Goal: Find specific page/section: Find specific page/section

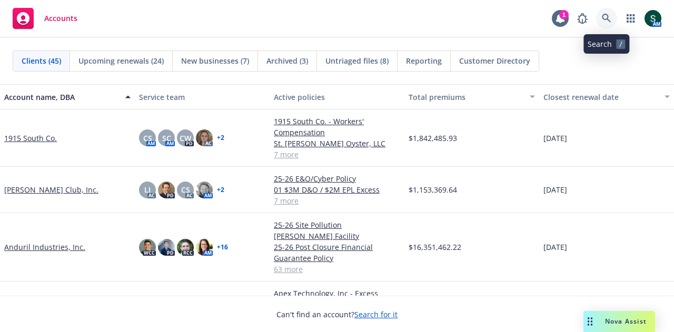
click at [604, 17] on icon at bounding box center [606, 18] width 9 height 9
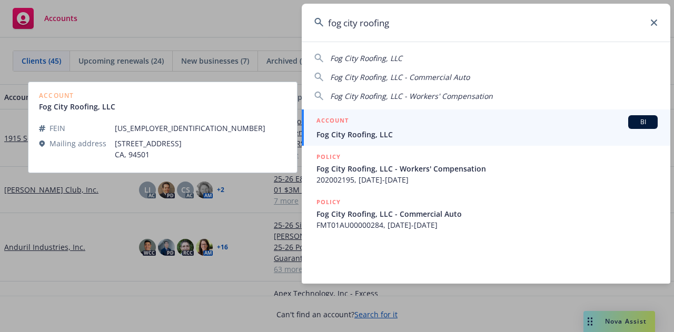
type input "fog city roofing"
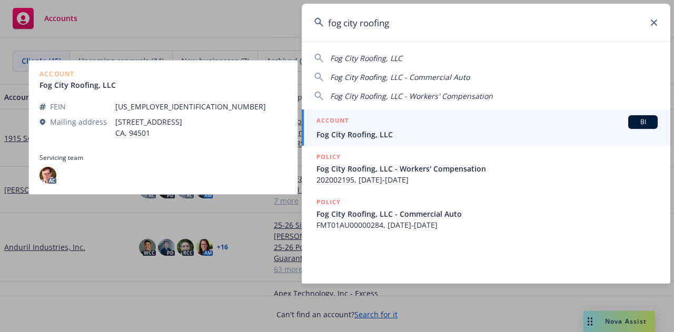
click at [394, 127] on div "ACCOUNT BI" at bounding box center [486, 122] width 341 height 14
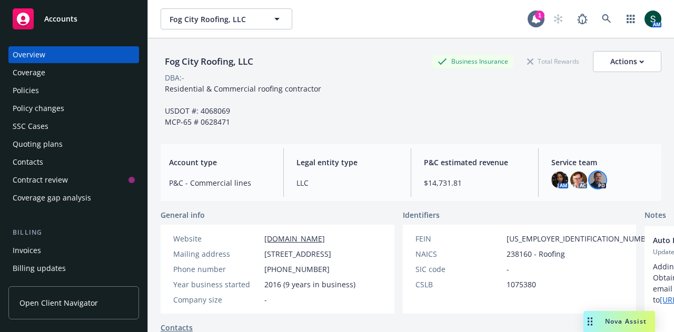
click at [594, 181] on img at bounding box center [597, 180] width 17 height 17
click at [579, 179] on img at bounding box center [578, 180] width 17 height 17
click at [553, 178] on img at bounding box center [559, 180] width 17 height 17
click at [602, 19] on icon at bounding box center [606, 18] width 9 height 9
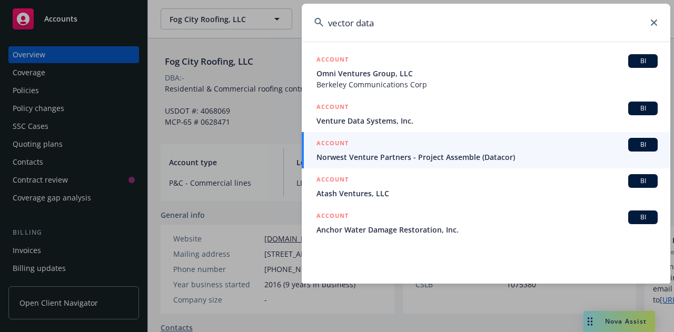
drag, startPoint x: 393, startPoint y: 26, endPoint x: 254, endPoint y: 28, distance: 139.0
click at [254, 28] on div "vector data ACCOUNT BI Omni Ventures Group, LLC Berkeley Communications Corp AC…" at bounding box center [337, 166] width 674 height 332
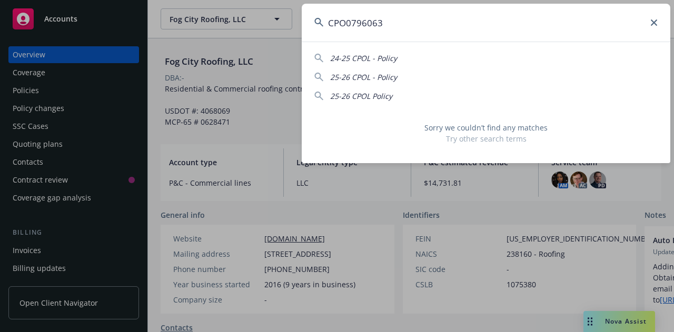
click at [431, 25] on input "CPO0796063" at bounding box center [486, 23] width 369 height 38
click at [321, 28] on input "CPO0796063" at bounding box center [486, 23] width 369 height 38
click at [317, 24] on icon at bounding box center [318, 22] width 9 height 9
drag, startPoint x: 641, startPoint y: 26, endPoint x: 635, endPoint y: 26, distance: 6.3
click at [641, 26] on input "CPO0796063" at bounding box center [486, 23] width 369 height 38
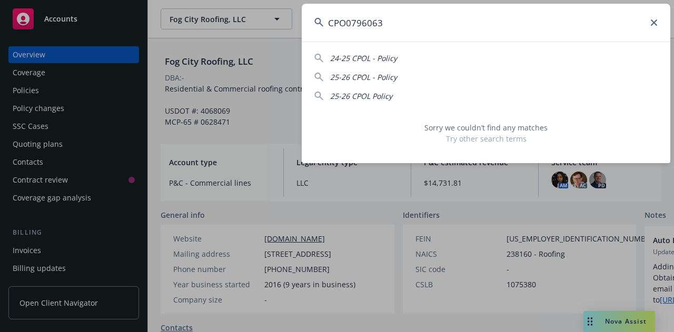
click at [634, 26] on input "CPO0796063" at bounding box center [486, 23] width 369 height 38
click at [414, 152] on div "Sorry we couldn’t find any matches Try other search terms" at bounding box center [486, 133] width 369 height 47
click at [378, 74] on span "25-26 CPOL - Policy" at bounding box center [363, 77] width 67 height 10
type input "25-26 CPOL - Policy"
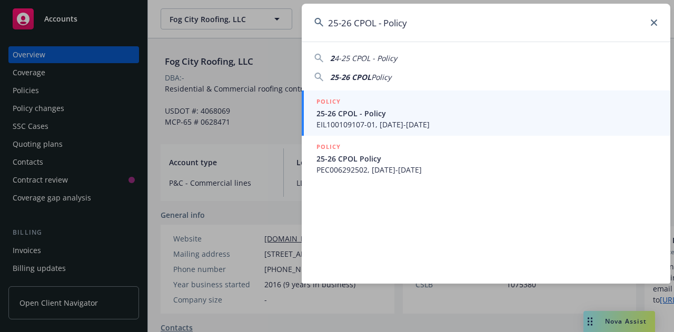
click at [653, 26] on input "25-26 CPOL - Policy" at bounding box center [486, 23] width 369 height 38
click at [652, 22] on icon at bounding box center [654, 22] width 6 height 6
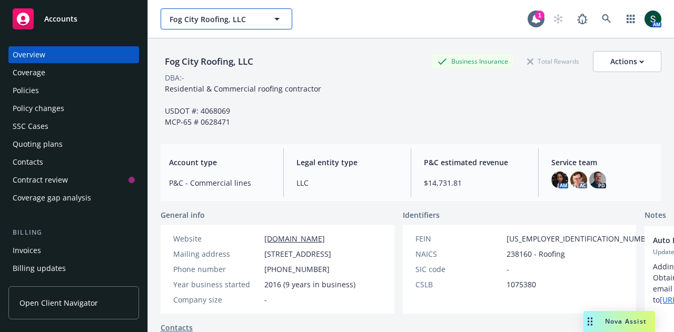
click at [259, 12] on button "Fog City Roofing, LLC" at bounding box center [227, 18] width 132 height 21
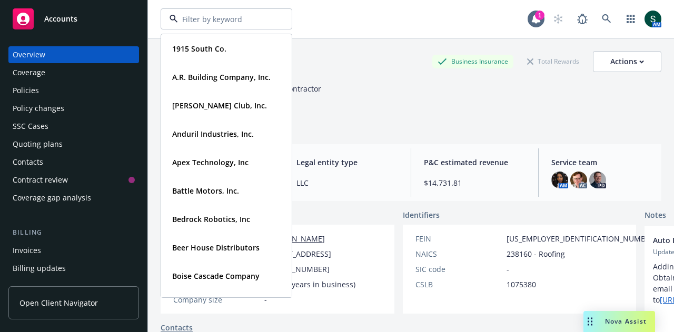
click at [74, 18] on span "Accounts" at bounding box center [60, 19] width 33 height 8
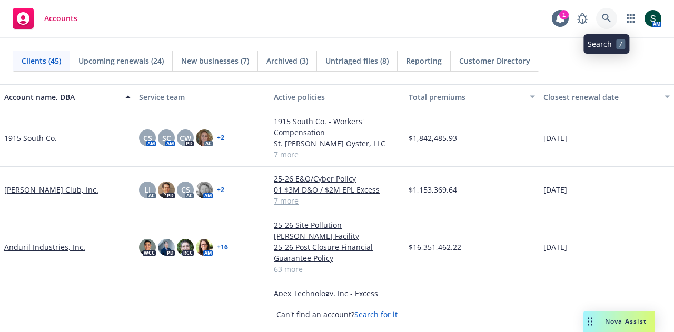
click at [606, 17] on icon at bounding box center [606, 18] width 9 height 9
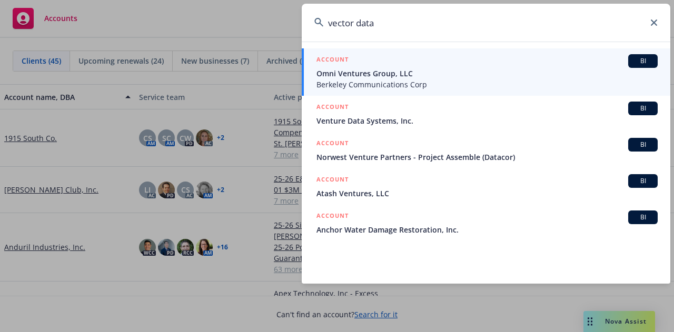
drag, startPoint x: 389, startPoint y: 23, endPoint x: 295, endPoint y: 27, distance: 94.3
click at [295, 27] on div "vector data ACCOUNT BI Omni Ventures Group, LLC Berkeley Communications Corp AC…" at bounding box center [337, 166] width 674 height 332
paste input "CPO 0796063"
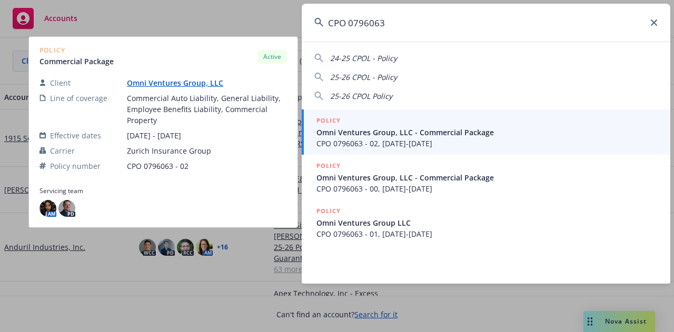
type input "CPO 0796063"
click at [190, 79] on link "Omni Ventures Group, LLC" at bounding box center [179, 83] width 105 height 10
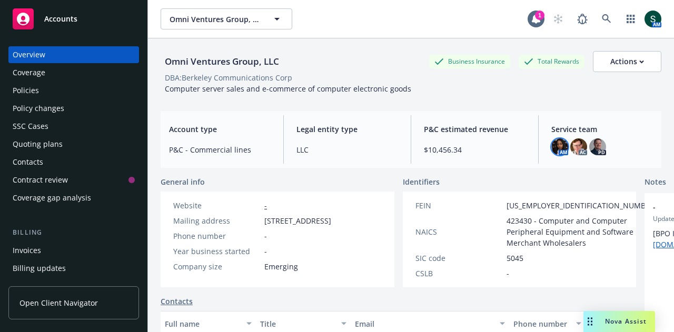
click at [557, 144] on img at bounding box center [559, 146] width 17 height 17
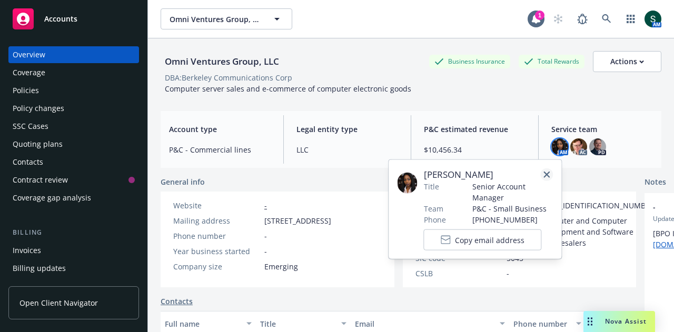
click at [546, 174] on icon "close" at bounding box center [546, 175] width 6 height 6
